Goal: Learn about a topic

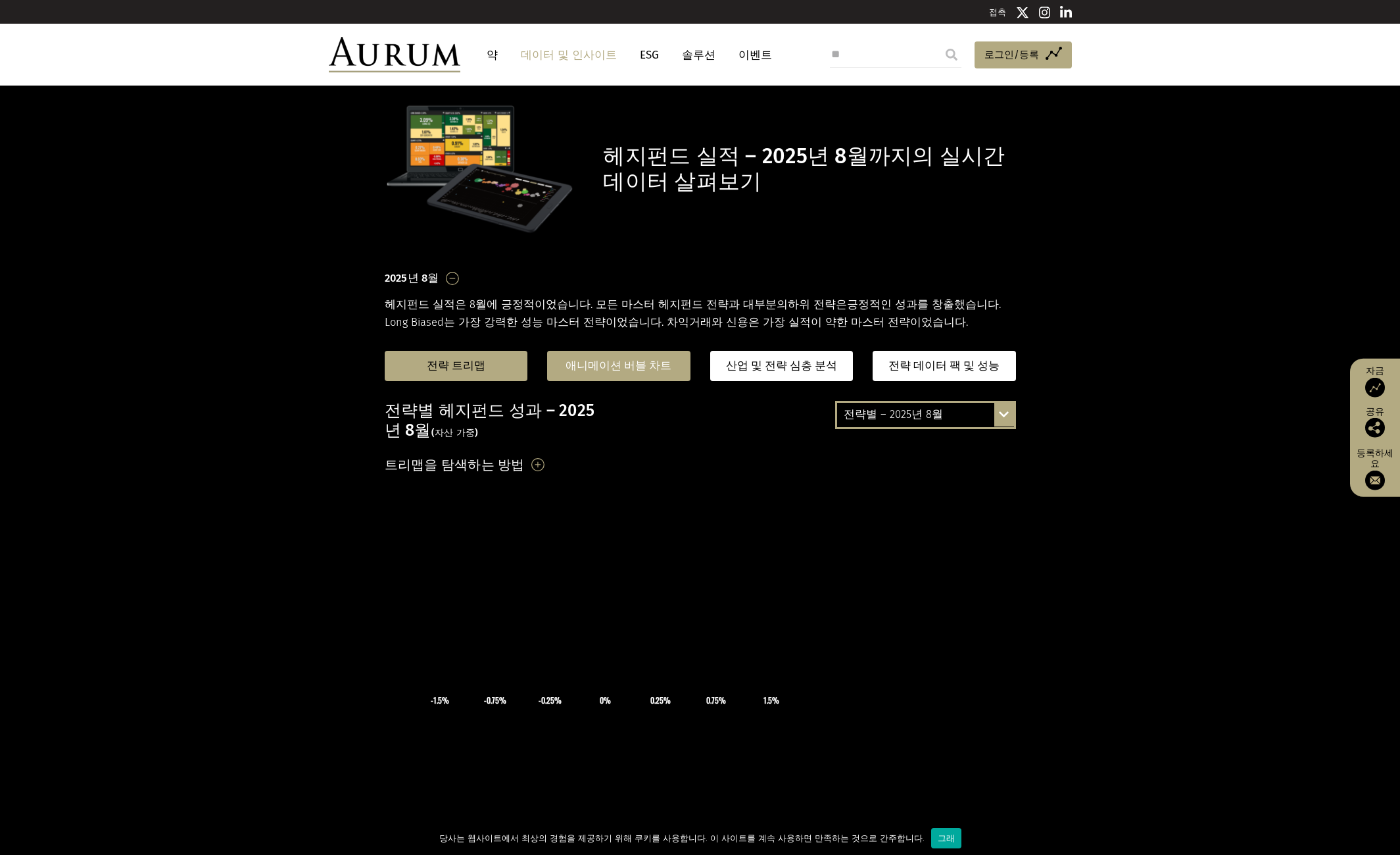
click at [646, 379] on div "애니메이션 버블 차트" at bounding box center [619, 366] width 143 height 31
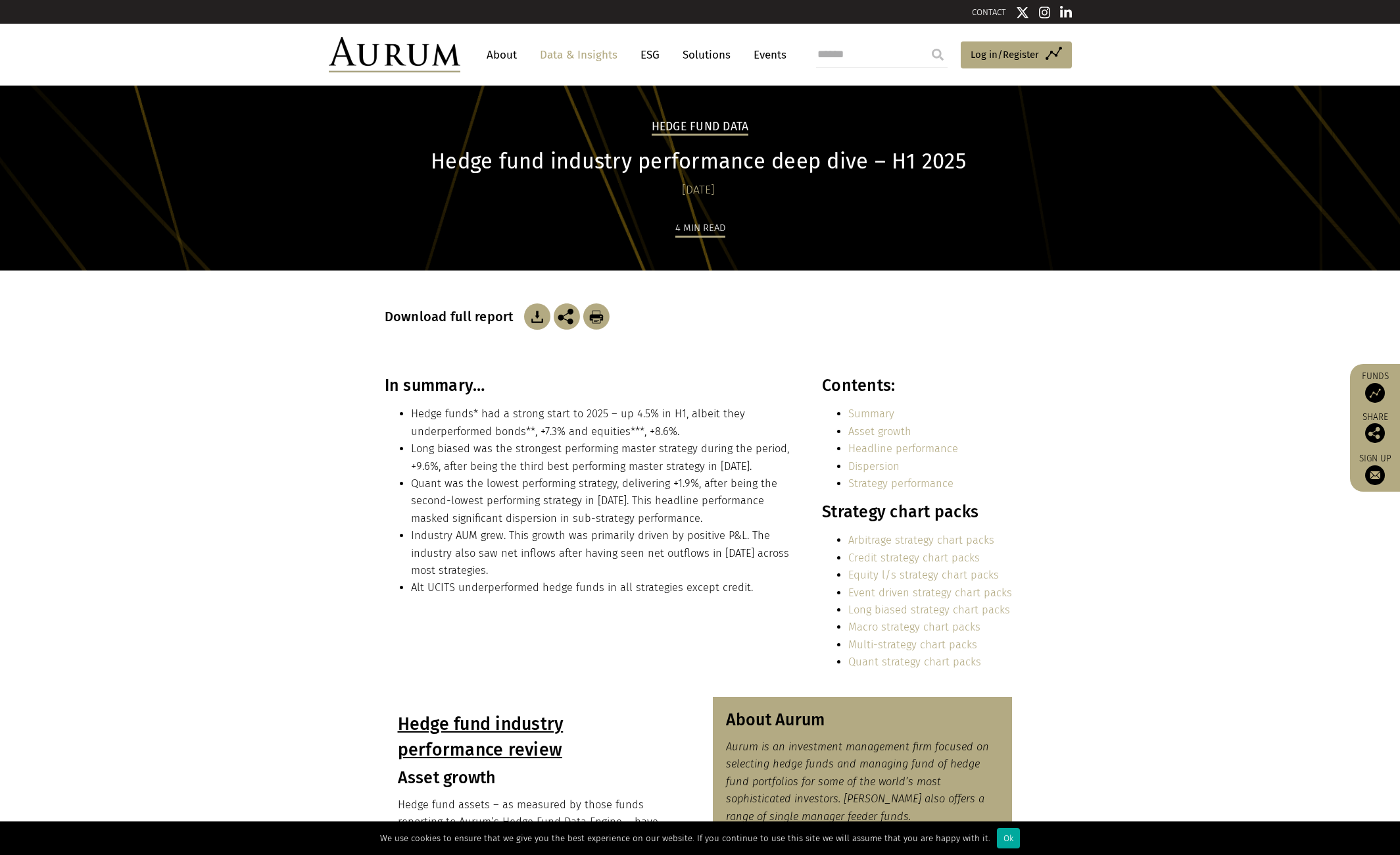
click at [511, 55] on link "About" at bounding box center [501, 55] width 43 height 24
click at [658, 56] on link "ESG" at bounding box center [649, 55] width 32 height 24
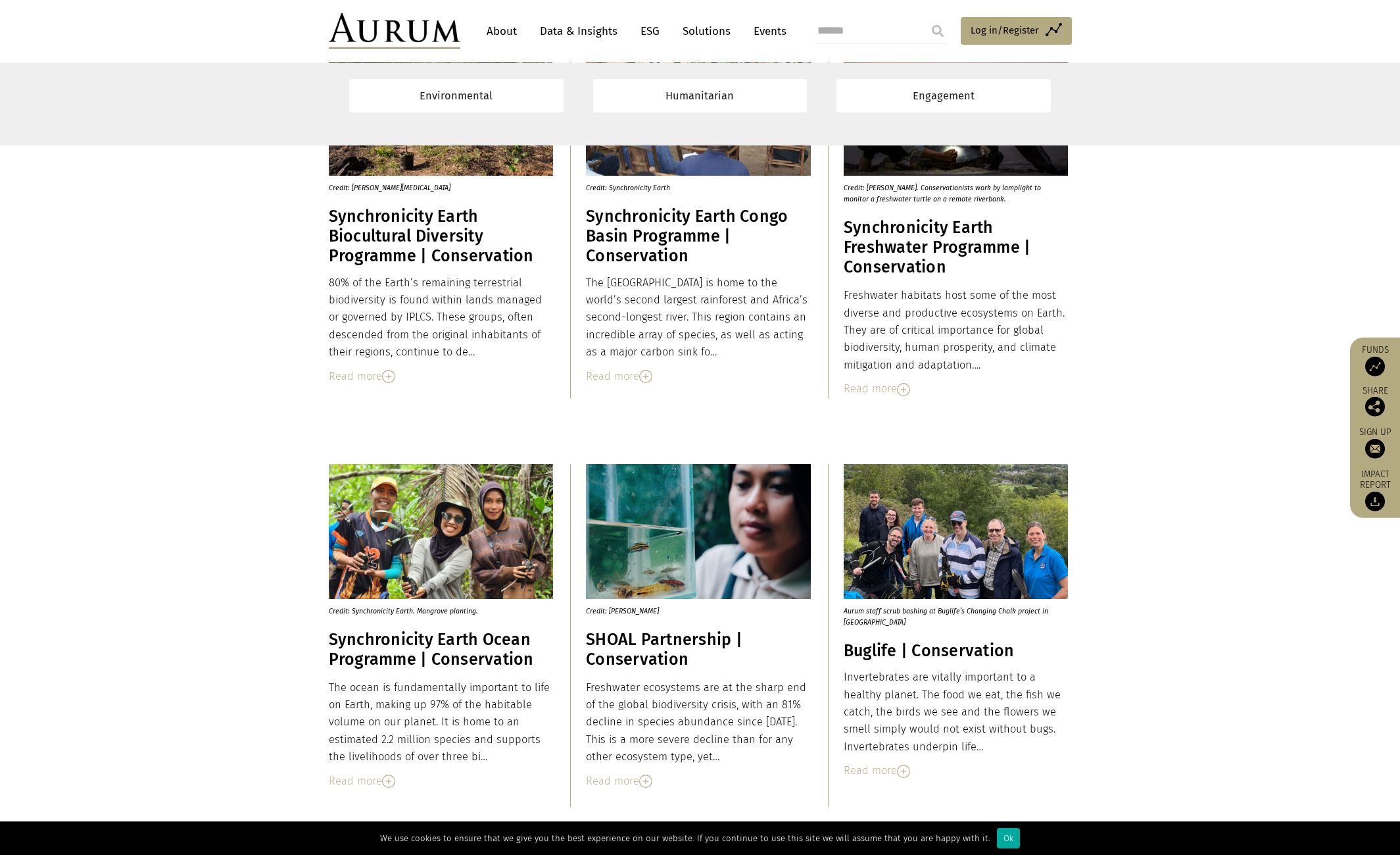
scroll to position [1930, 0]
